Goal: Browse casually: Explore the website without a specific task or goal

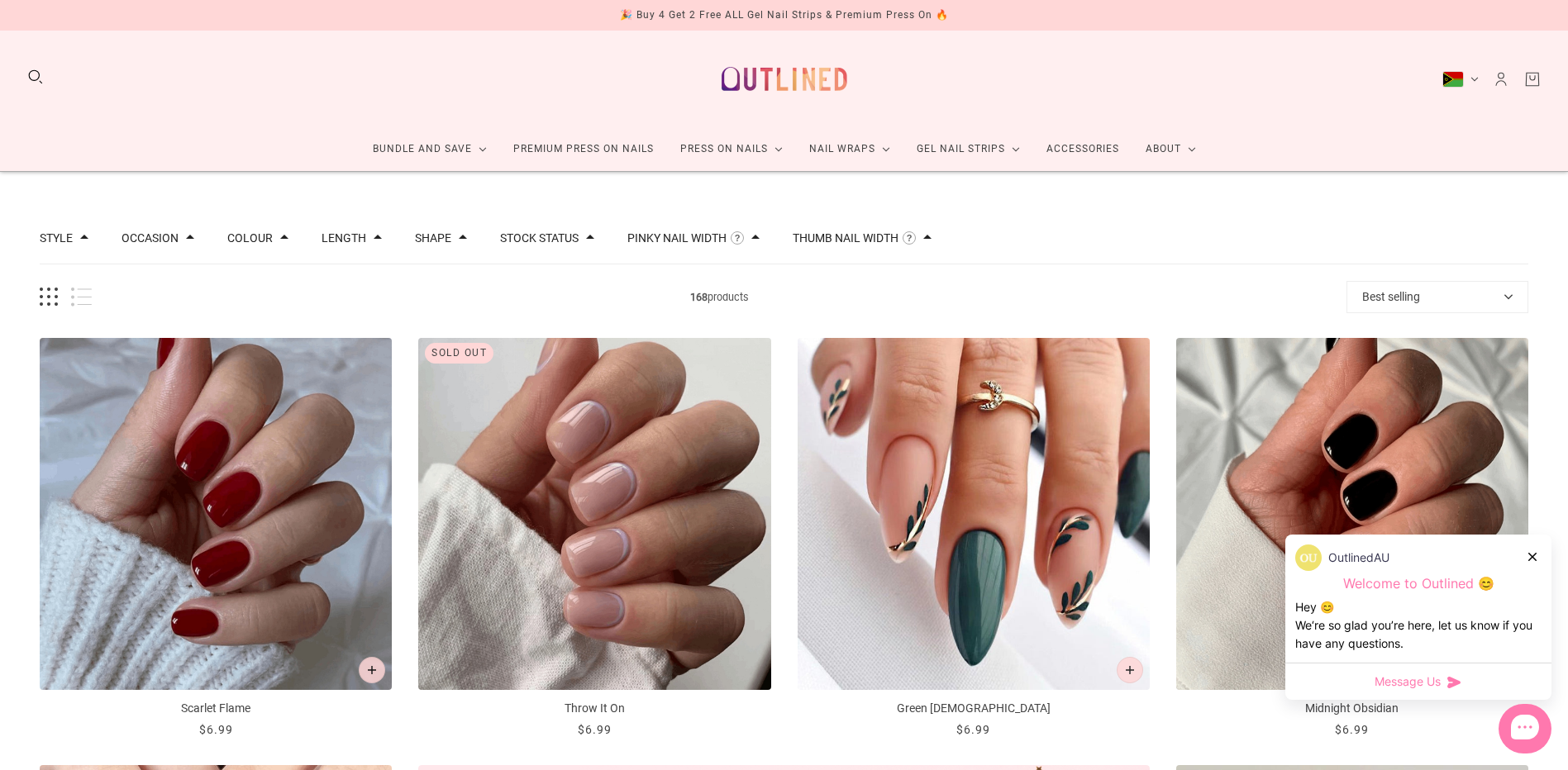
click at [586, 237] on span at bounding box center [590, 238] width 8 height 8
click at [570, 293] on button "In stock 128" at bounding box center [603, 292] width 174 height 20
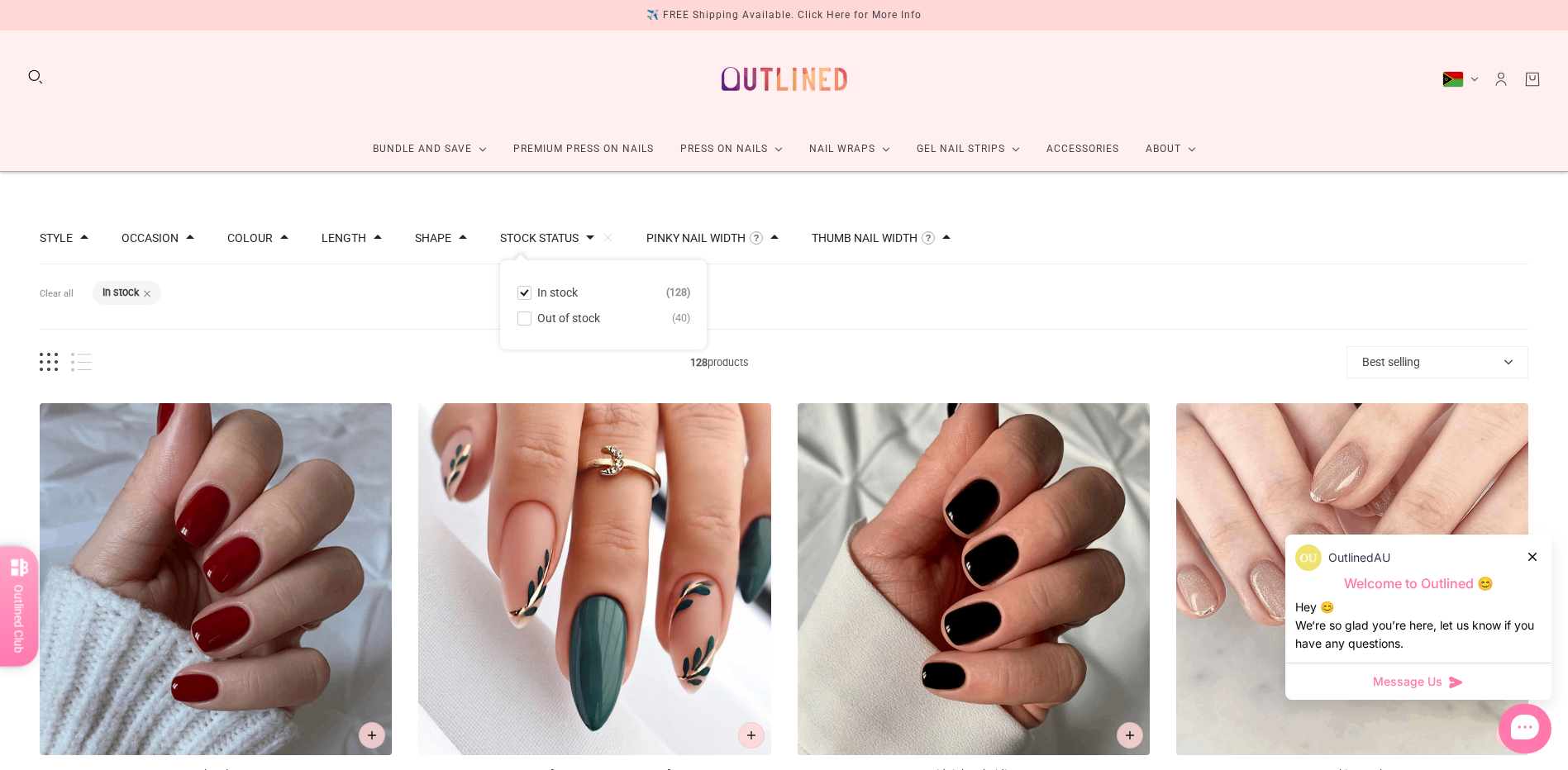
click at [1536, 559] on div at bounding box center [1533, 556] width 10 height 18
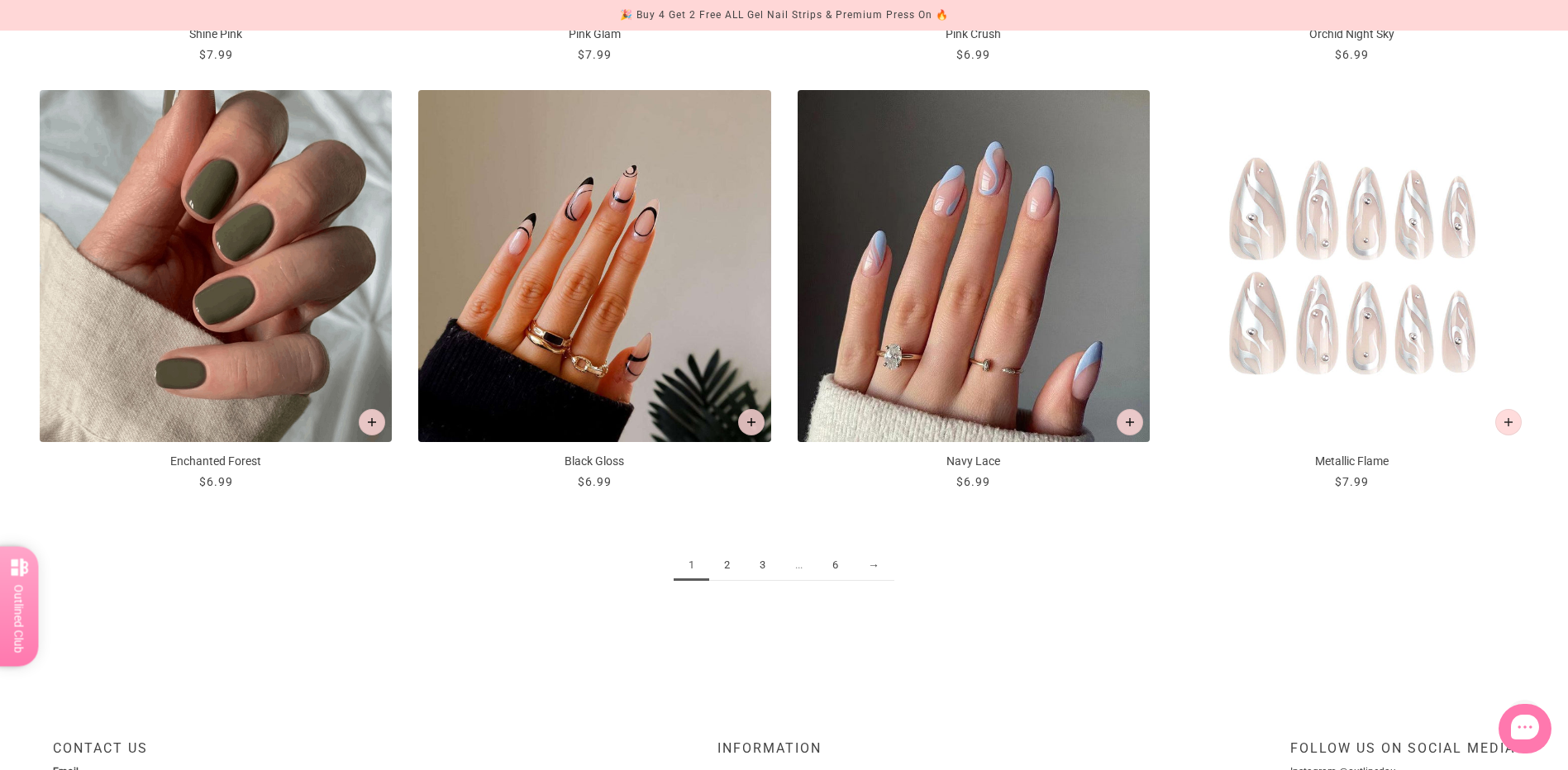
scroll to position [2479, 0]
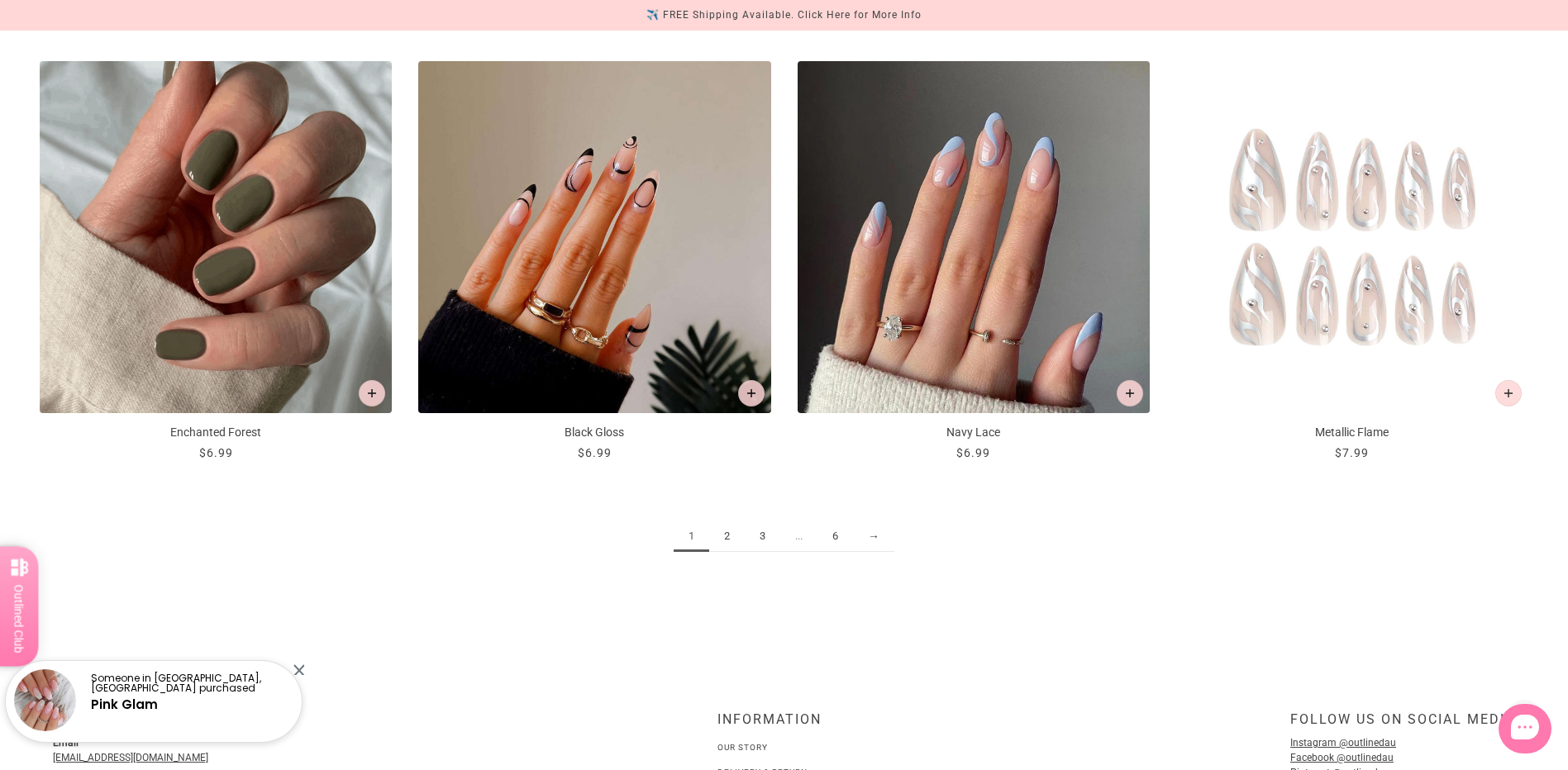
click at [735, 537] on link "2" at bounding box center [727, 537] width 35 height 30
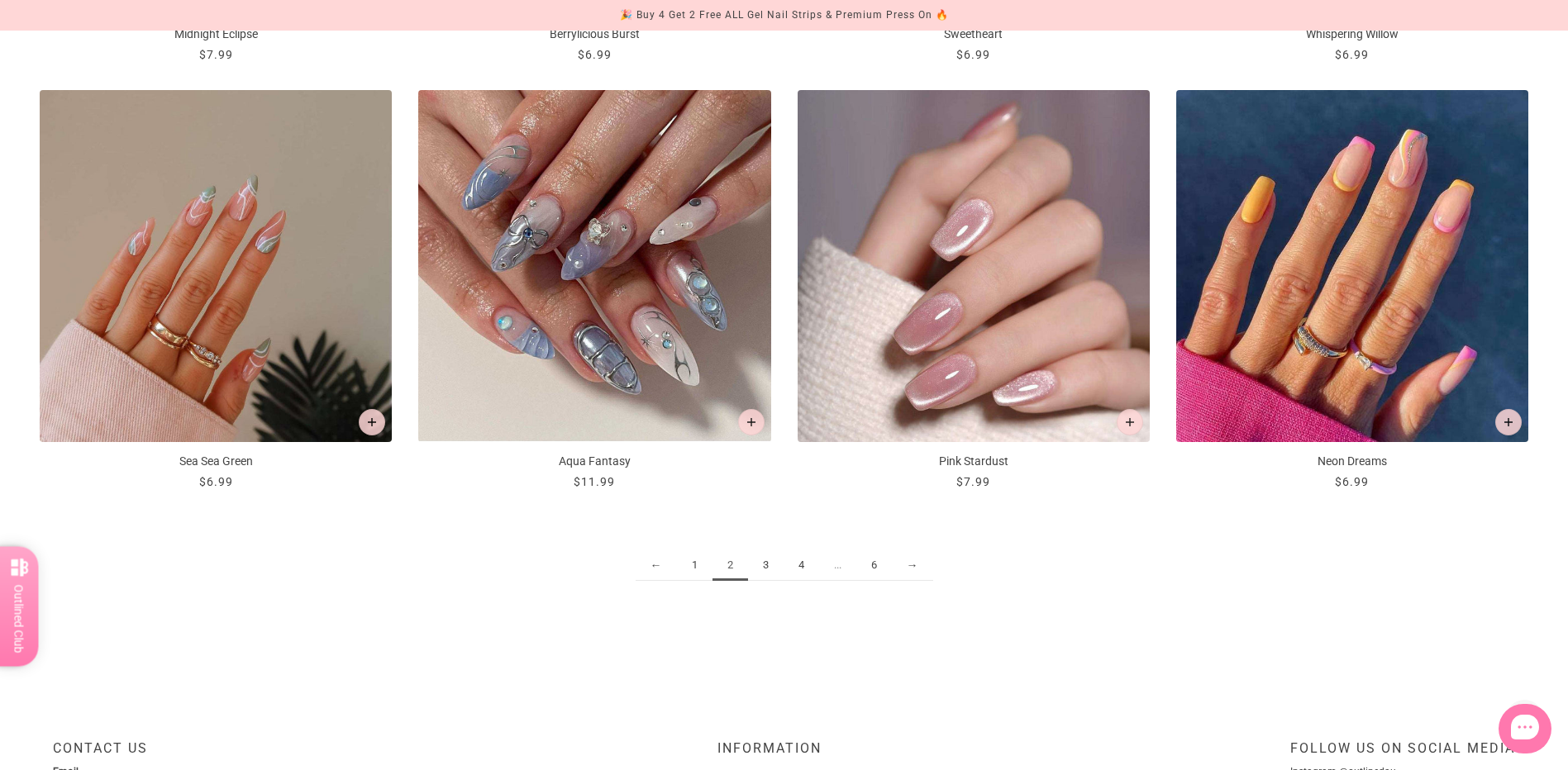
scroll to position [2479, 0]
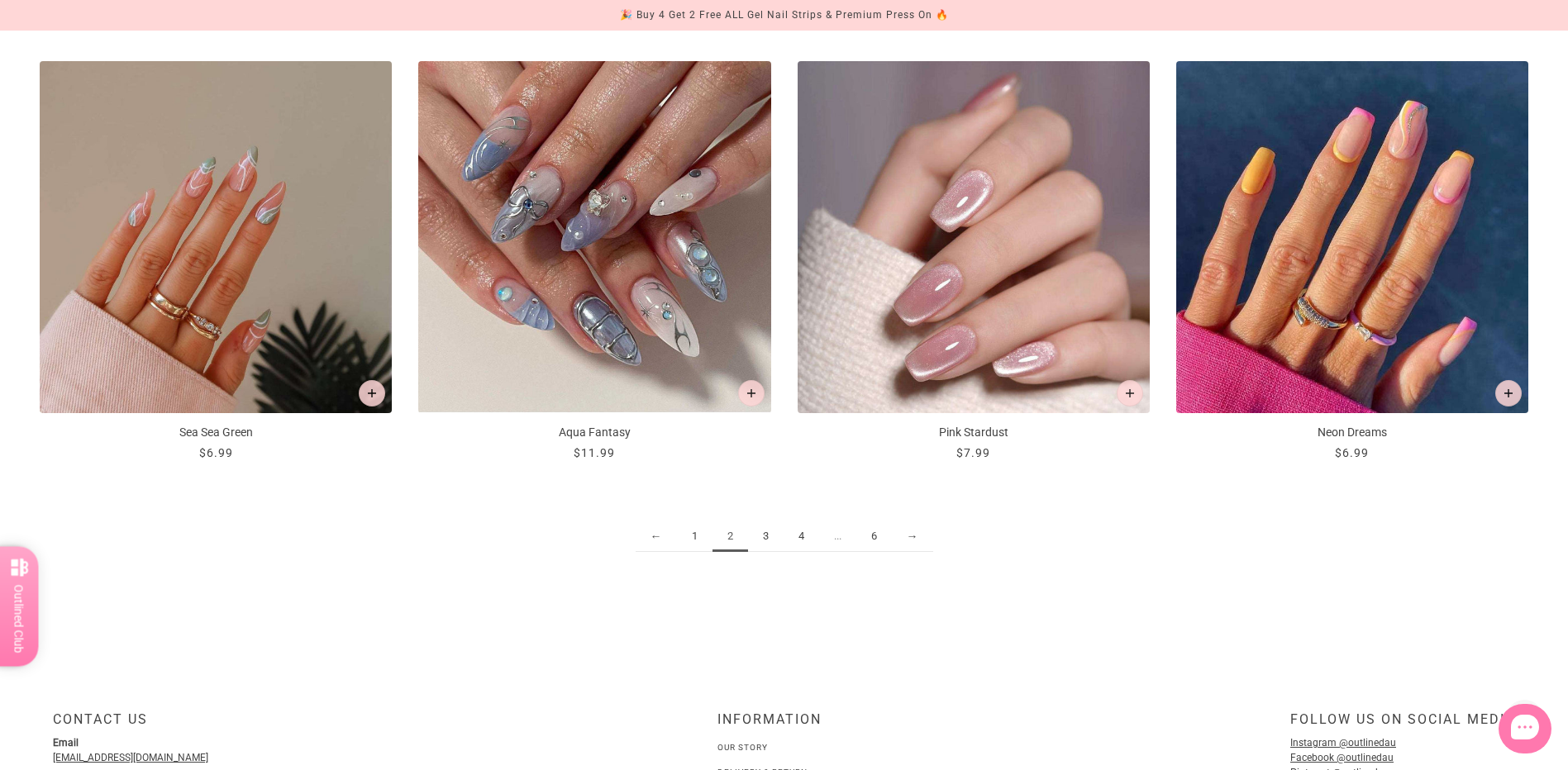
click at [766, 535] on link "3" at bounding box center [766, 537] width 35 height 30
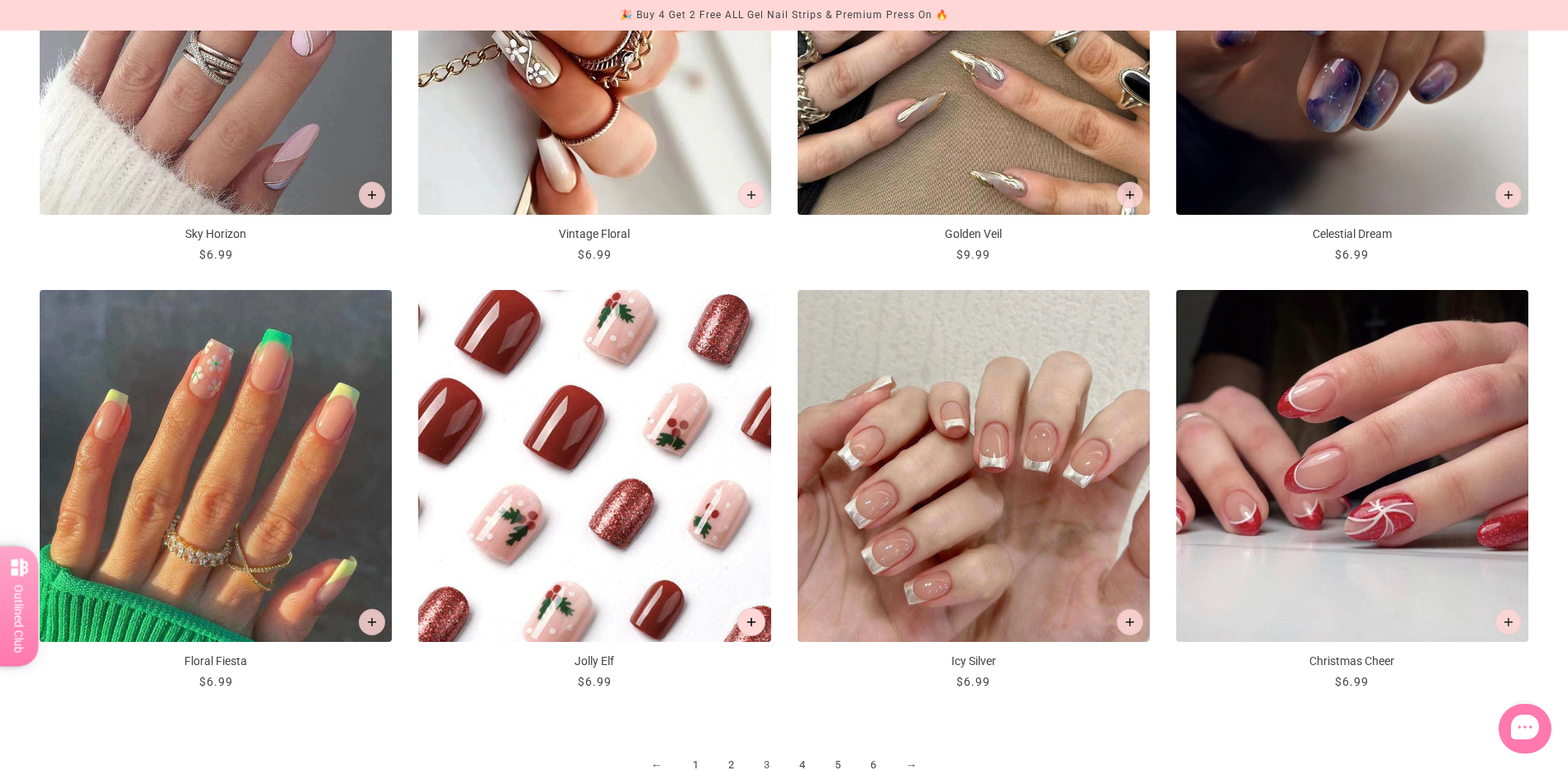
scroll to position [2313, 0]
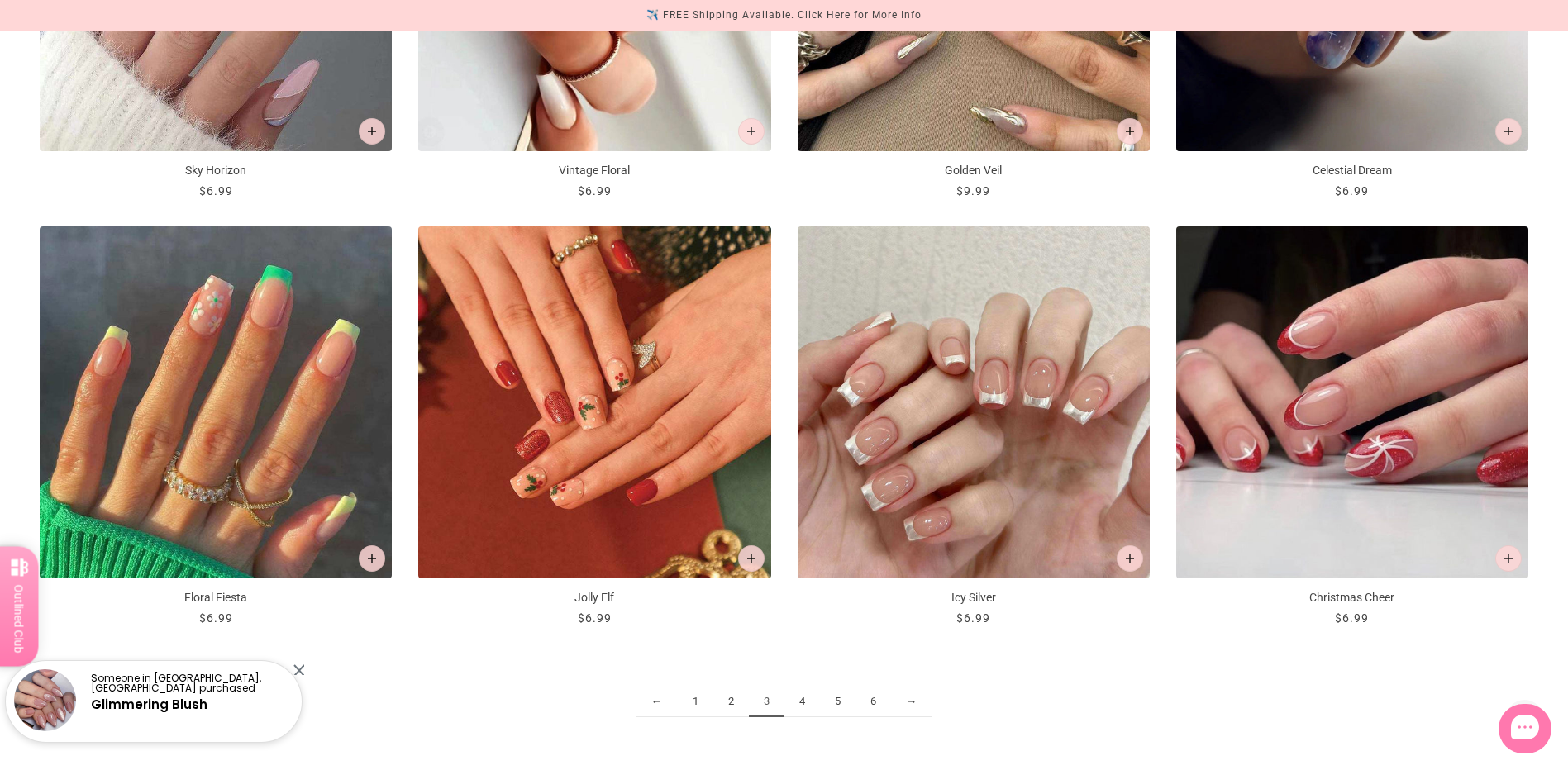
click at [798, 698] on link "4" at bounding box center [802, 702] width 35 height 30
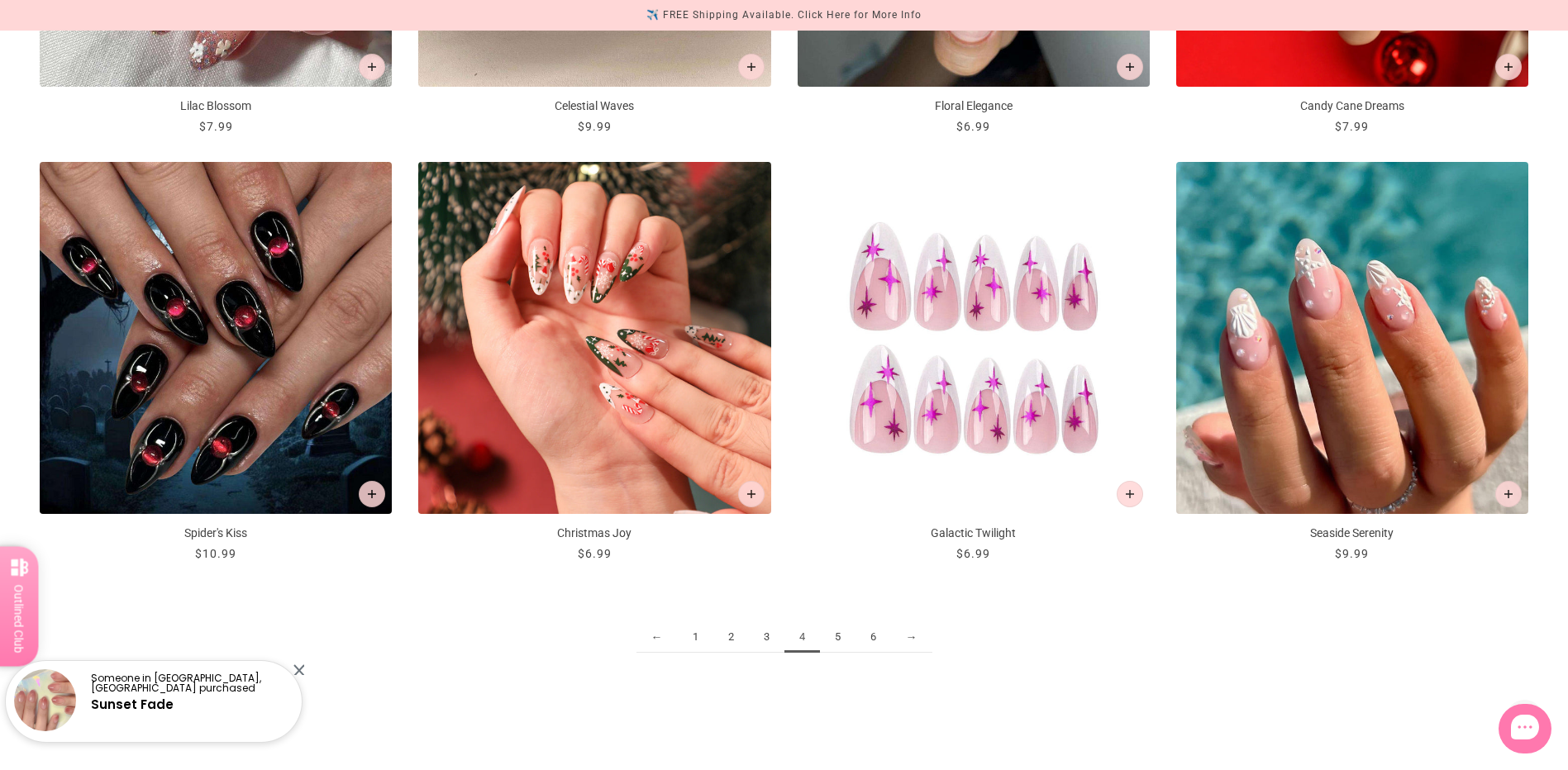
scroll to position [2397, 0]
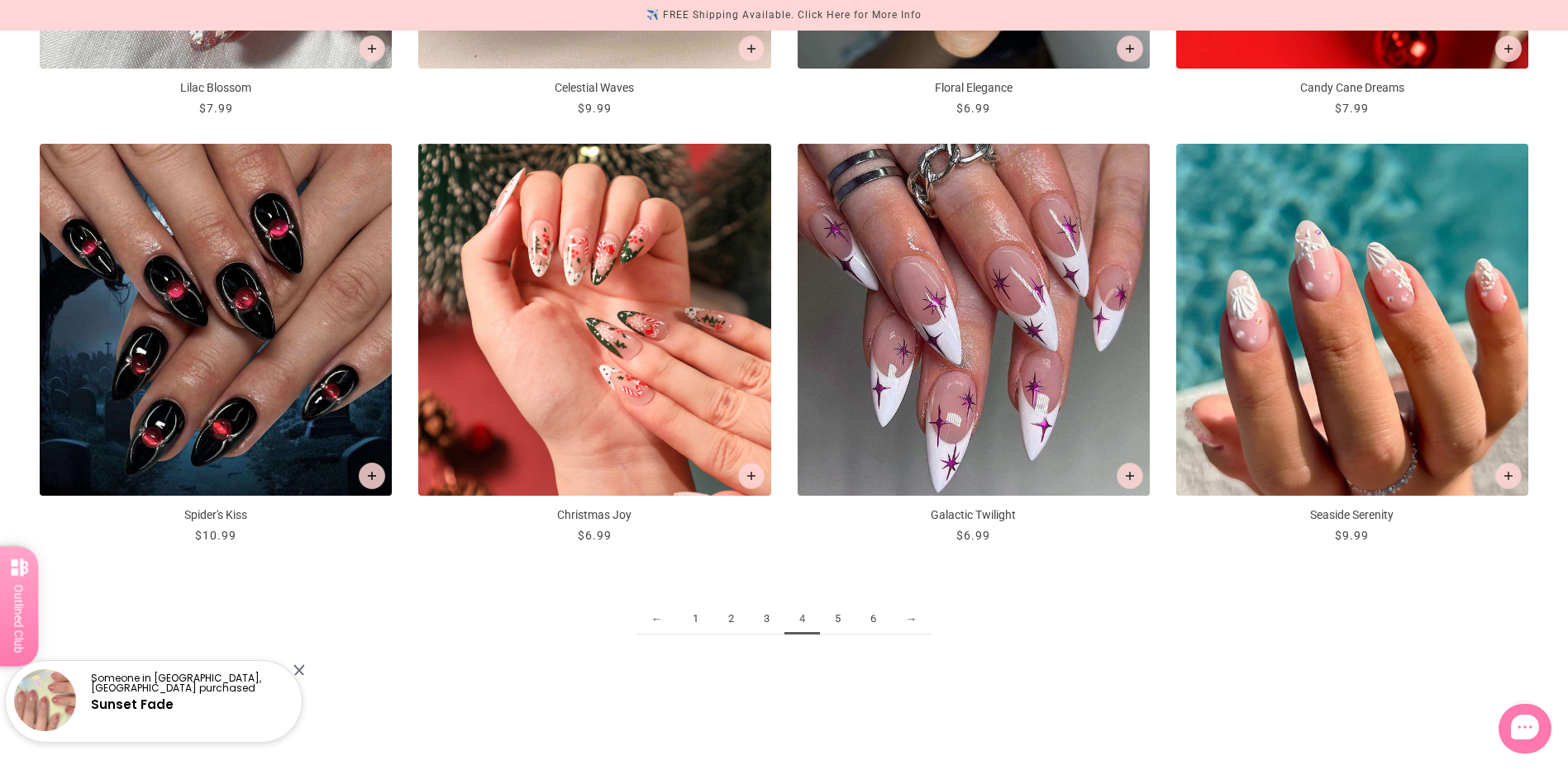
click at [840, 627] on link "5" at bounding box center [838, 619] width 35 height 30
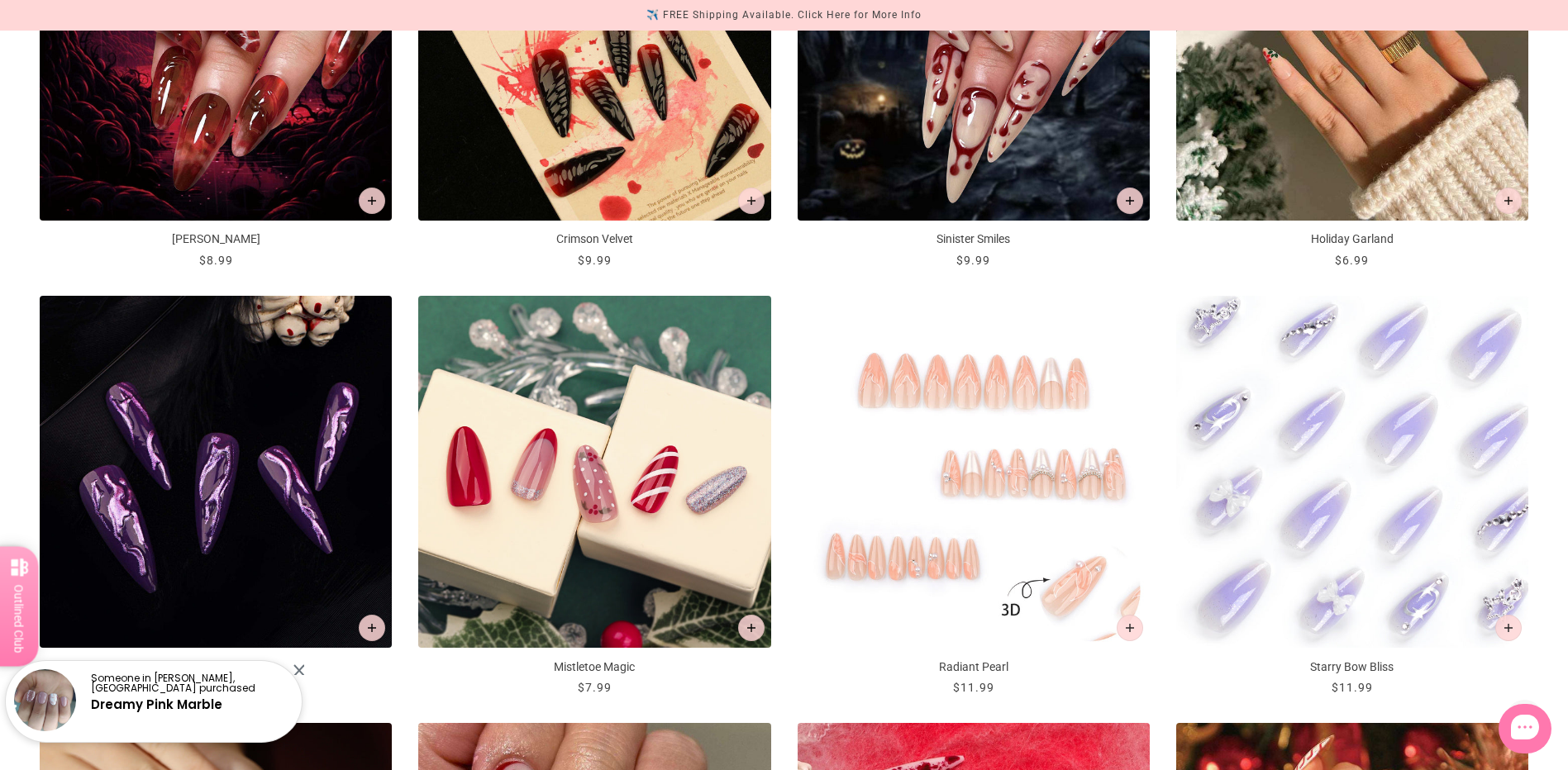
scroll to position [1983, 0]
